Goal: Information Seeking & Learning: Find specific fact

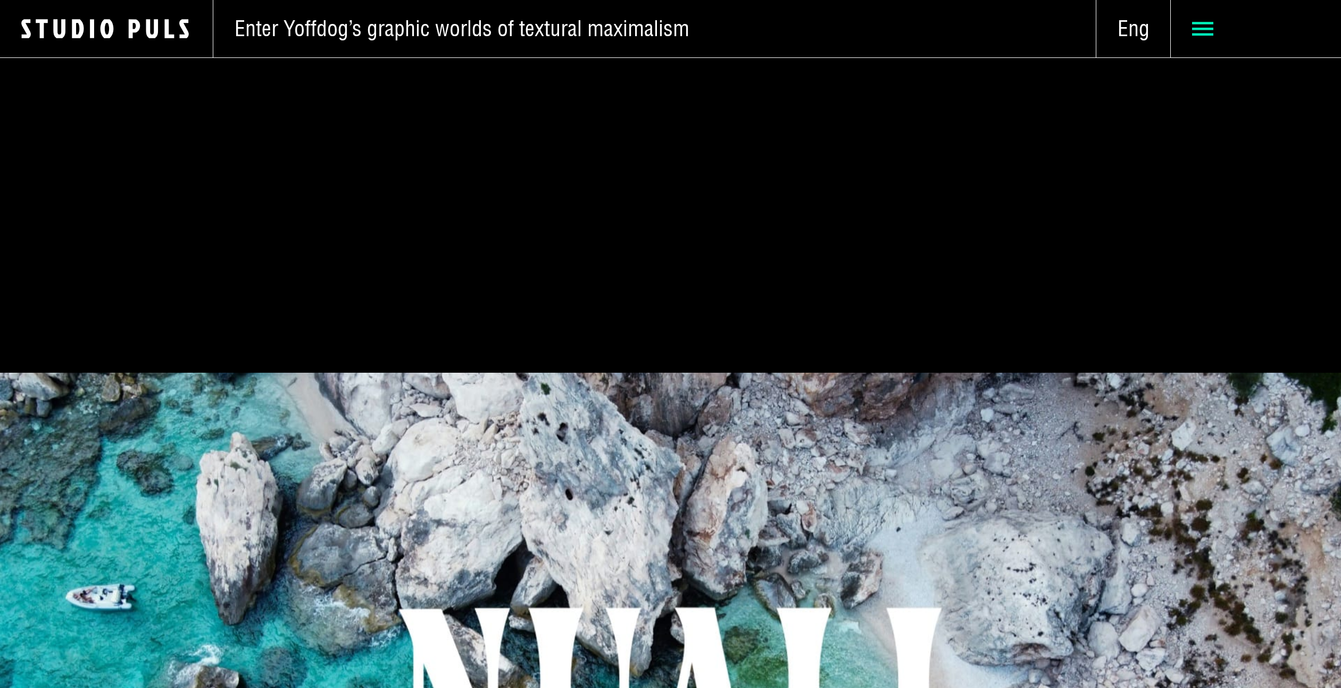
click at [1202, 30] on icon at bounding box center [1202, 28] width 21 height 21
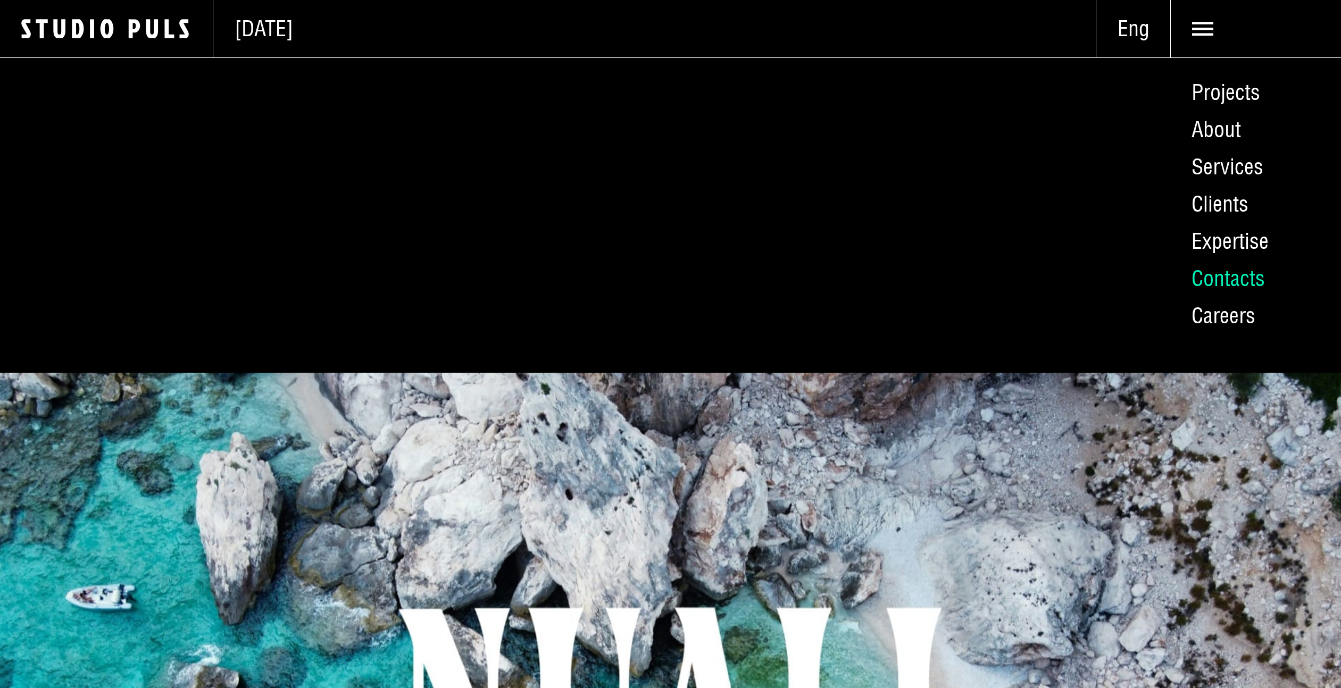
click at [1219, 275] on link "Contacts" at bounding box center [1255, 278] width 171 height 37
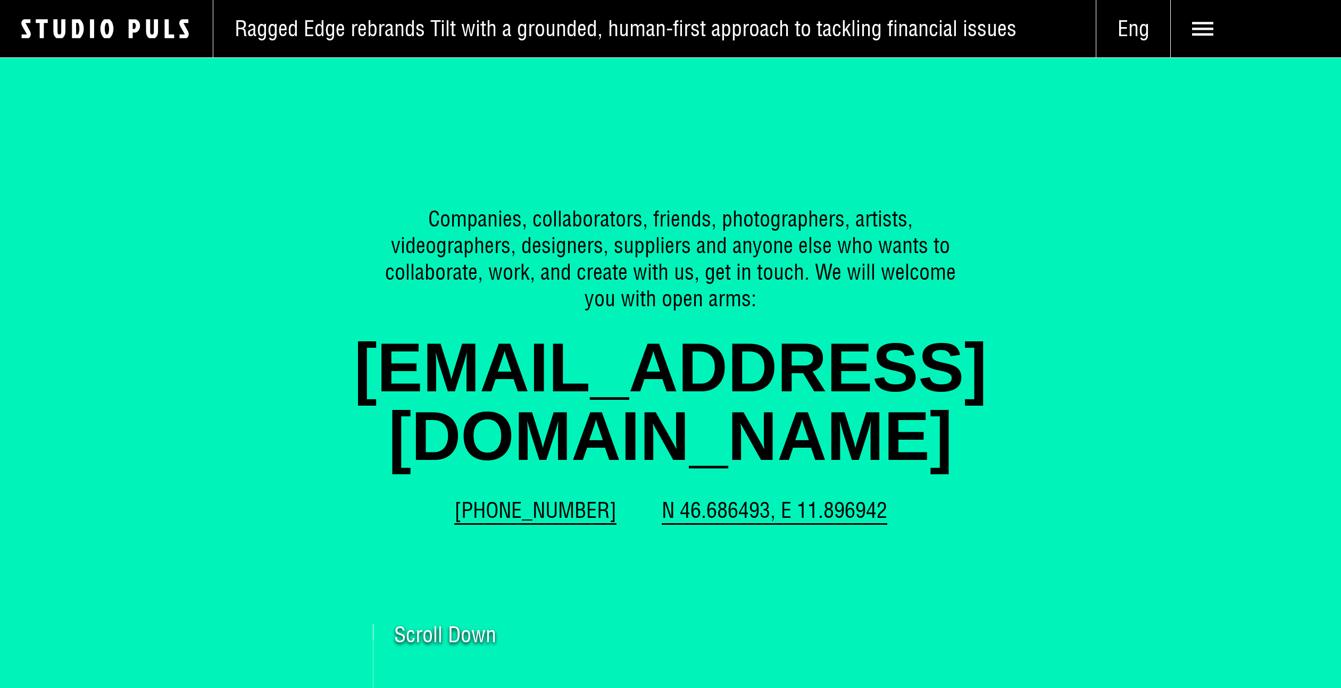
scroll to position [2297, 0]
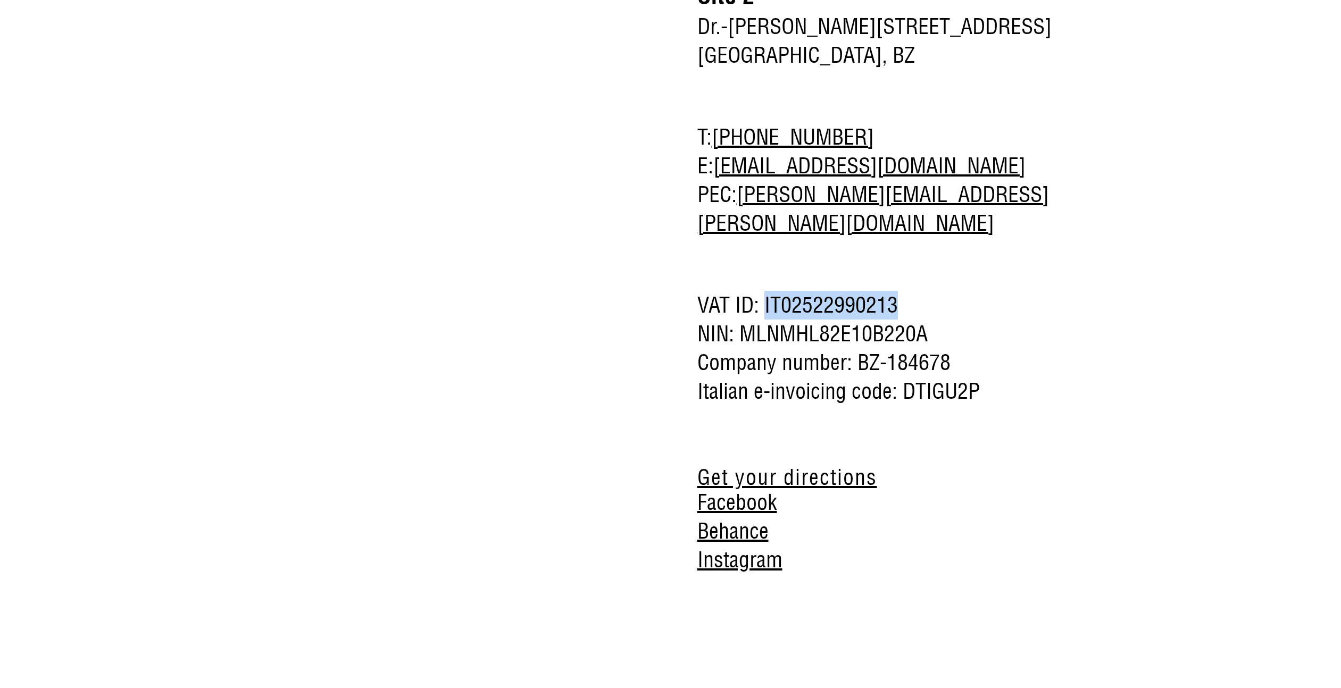
drag, startPoint x: 765, startPoint y: 246, endPoint x: 894, endPoint y: 250, distance: 129.3
click at [894, 291] on span "VAT ID: IT02522990213" at bounding box center [883, 305] width 372 height 29
copy span "IT02522990213"
drag, startPoint x: 902, startPoint y: 334, endPoint x: 990, endPoint y: 336, distance: 87.8
click at [990, 377] on span "Italian e-invoicing code: DTIGU2P" at bounding box center [883, 391] width 372 height 29
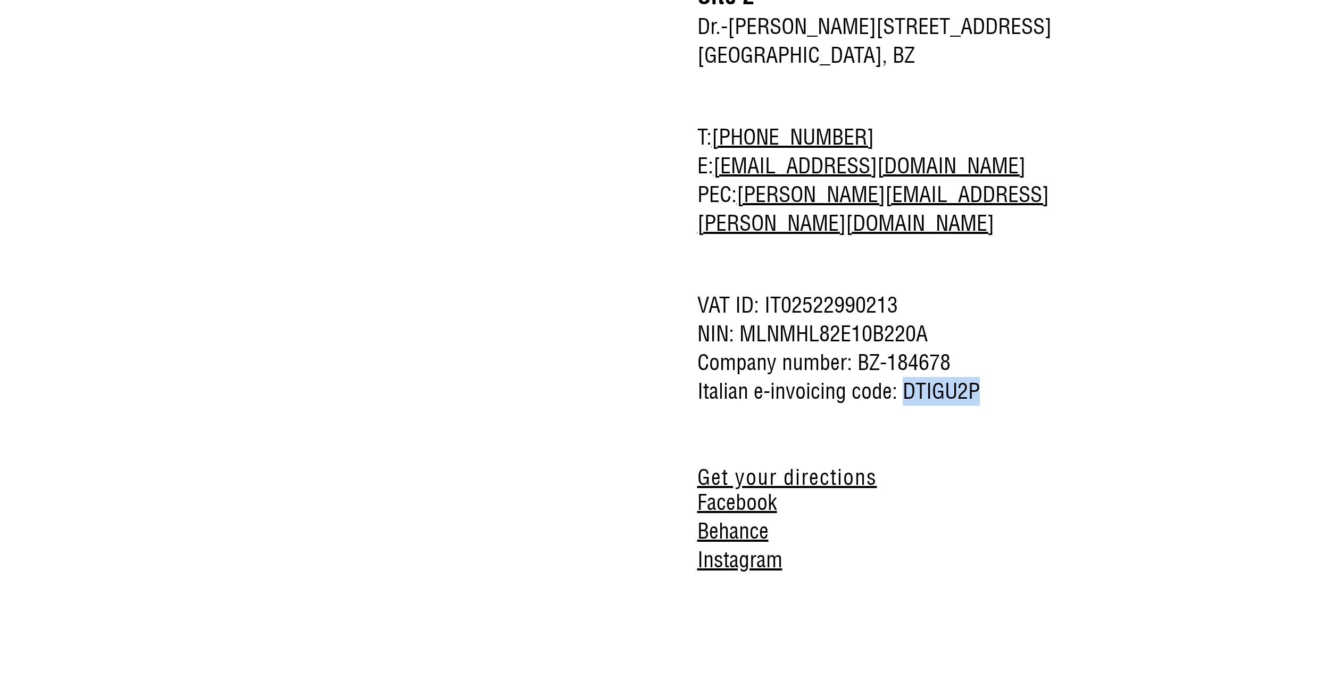
copy span "DTIGU2P"
